Goal: Book appointment/travel/reservation

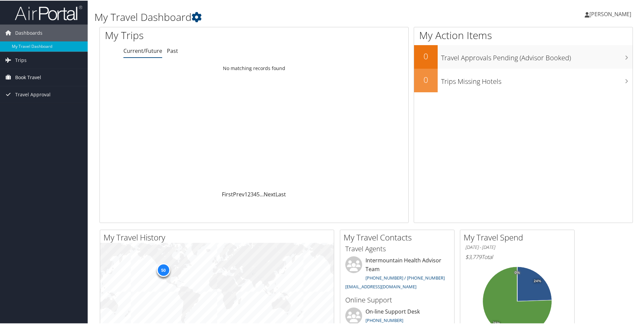
click at [29, 77] on span "Book Travel" at bounding box center [28, 76] width 26 height 17
click at [41, 109] on link "Book/Manage Online Trips" at bounding box center [44, 111] width 88 height 10
click at [54, 110] on link "Book/Manage Online Trips" at bounding box center [44, 111] width 88 height 10
click at [41, 112] on link "Book/Manage Online Trips" at bounding box center [44, 111] width 88 height 10
